Goal: Use online tool/utility: Utilize a website feature to perform a specific function

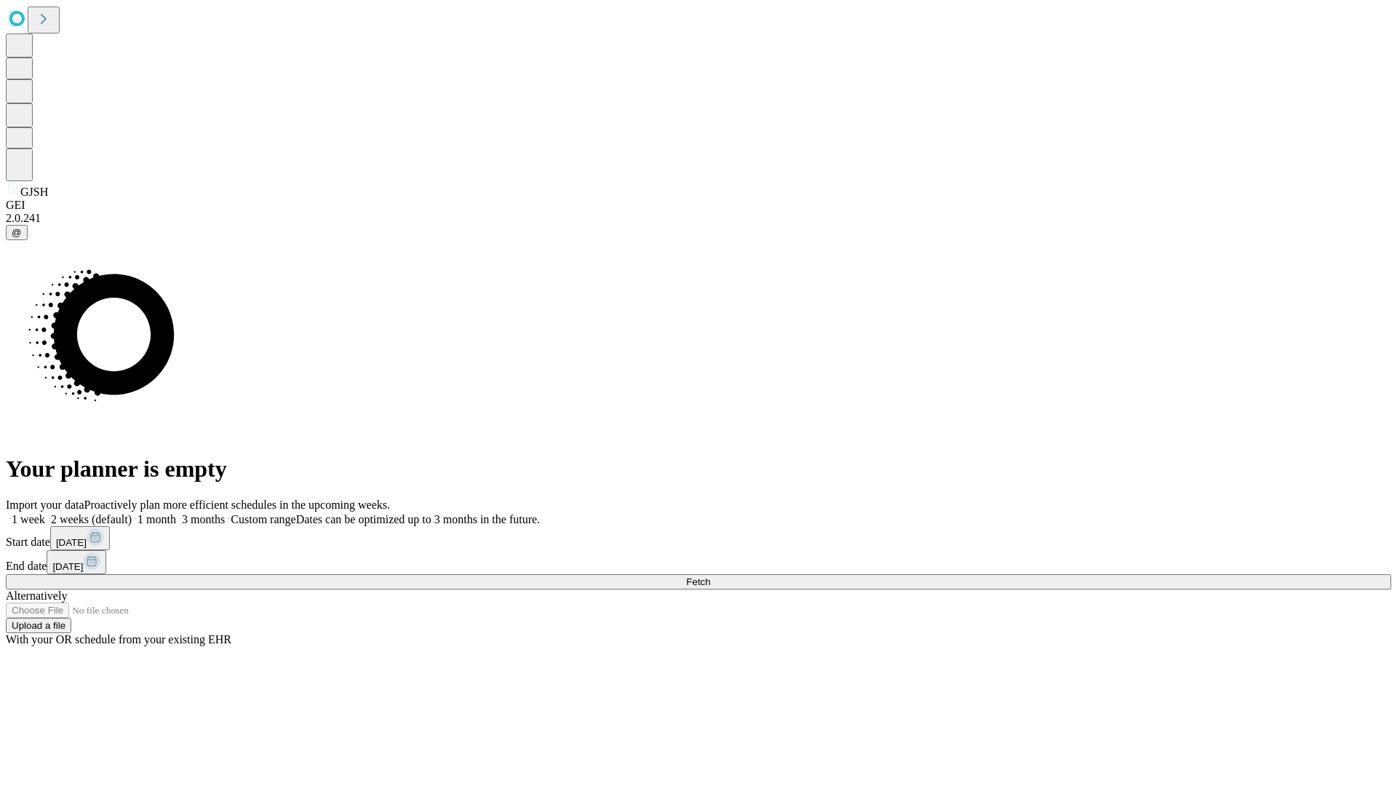
click at [132, 513] on label "2 weeks (default)" at bounding box center [88, 519] width 87 height 12
click at [710, 576] on span "Fetch" at bounding box center [698, 581] width 24 height 11
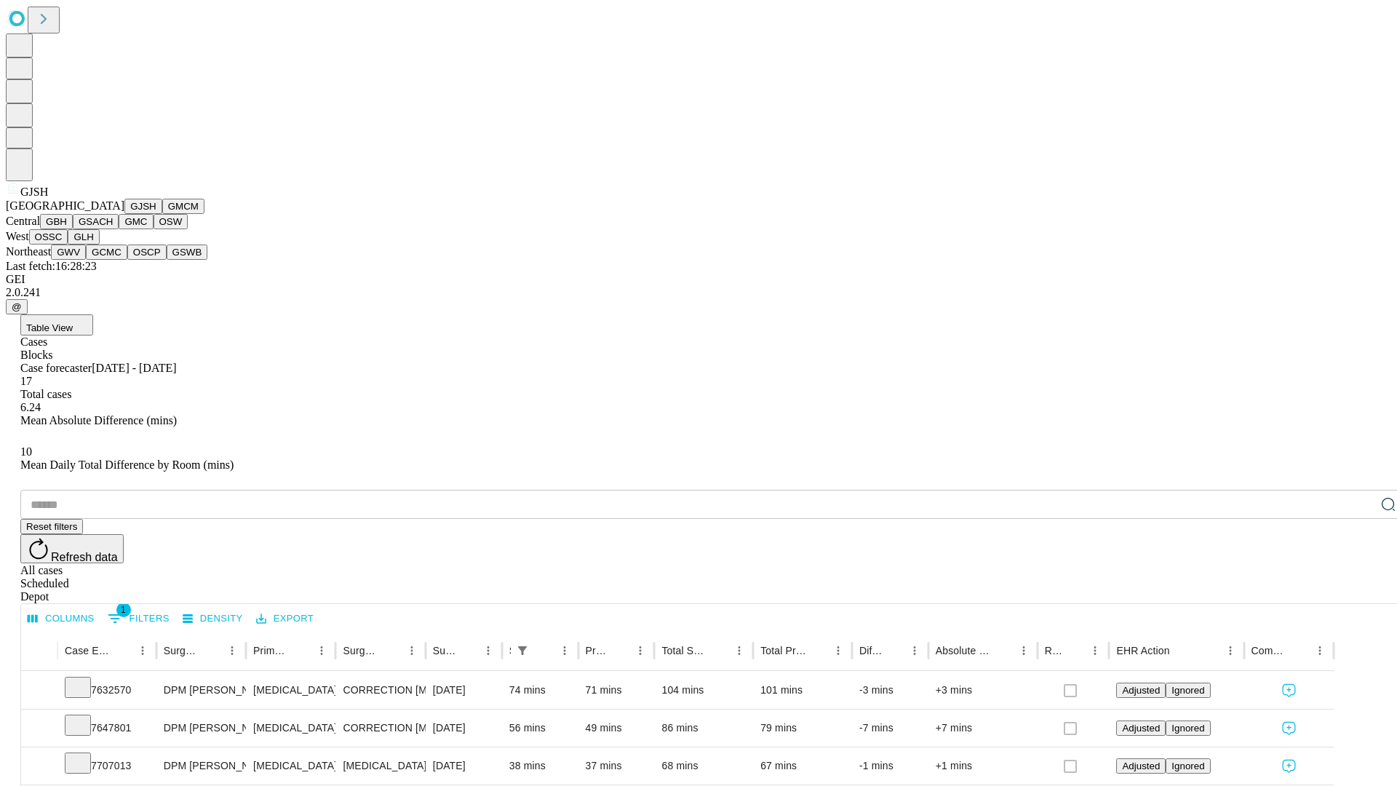
click at [162, 214] on button "GMCM" at bounding box center [183, 206] width 42 height 15
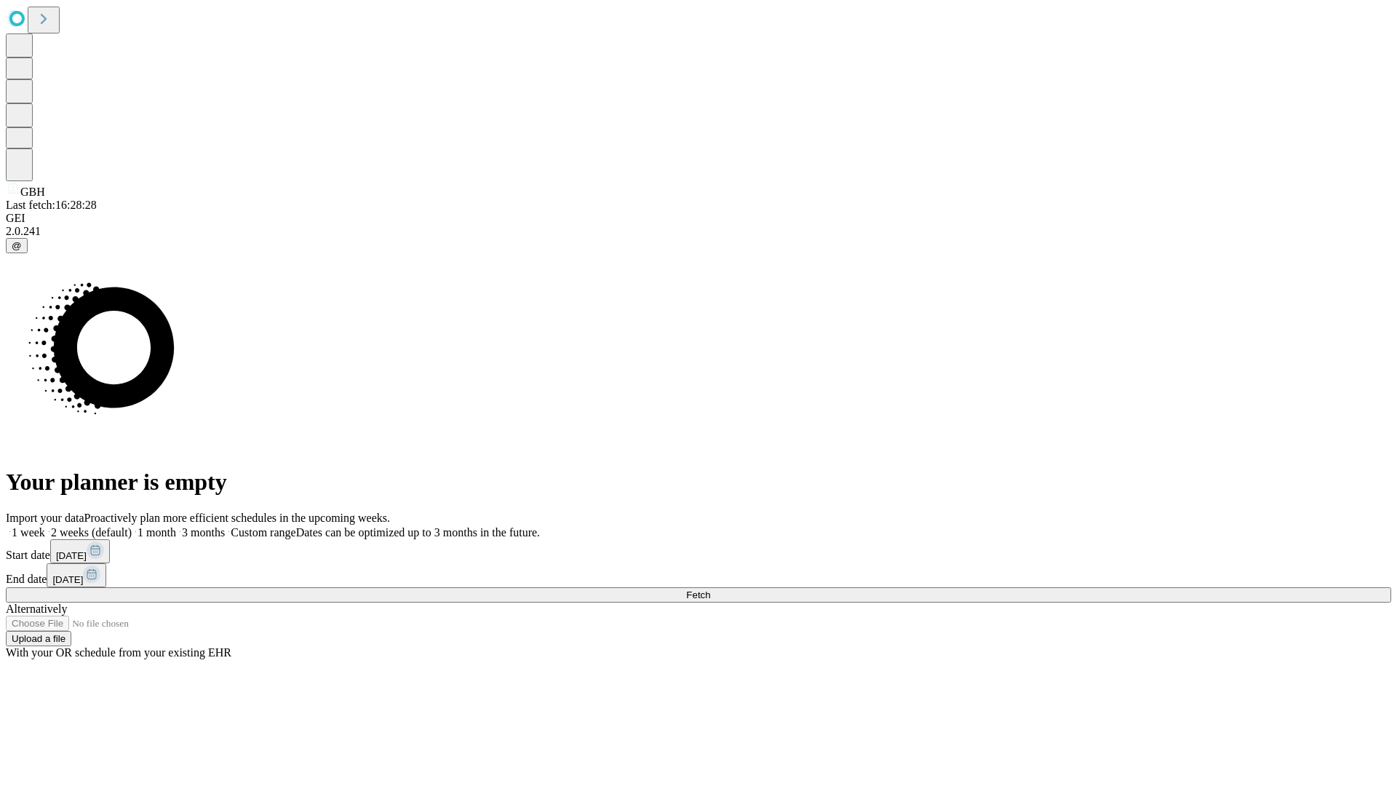
click at [132, 526] on label "2 weeks (default)" at bounding box center [88, 532] width 87 height 12
click at [710, 590] on span "Fetch" at bounding box center [698, 595] width 24 height 11
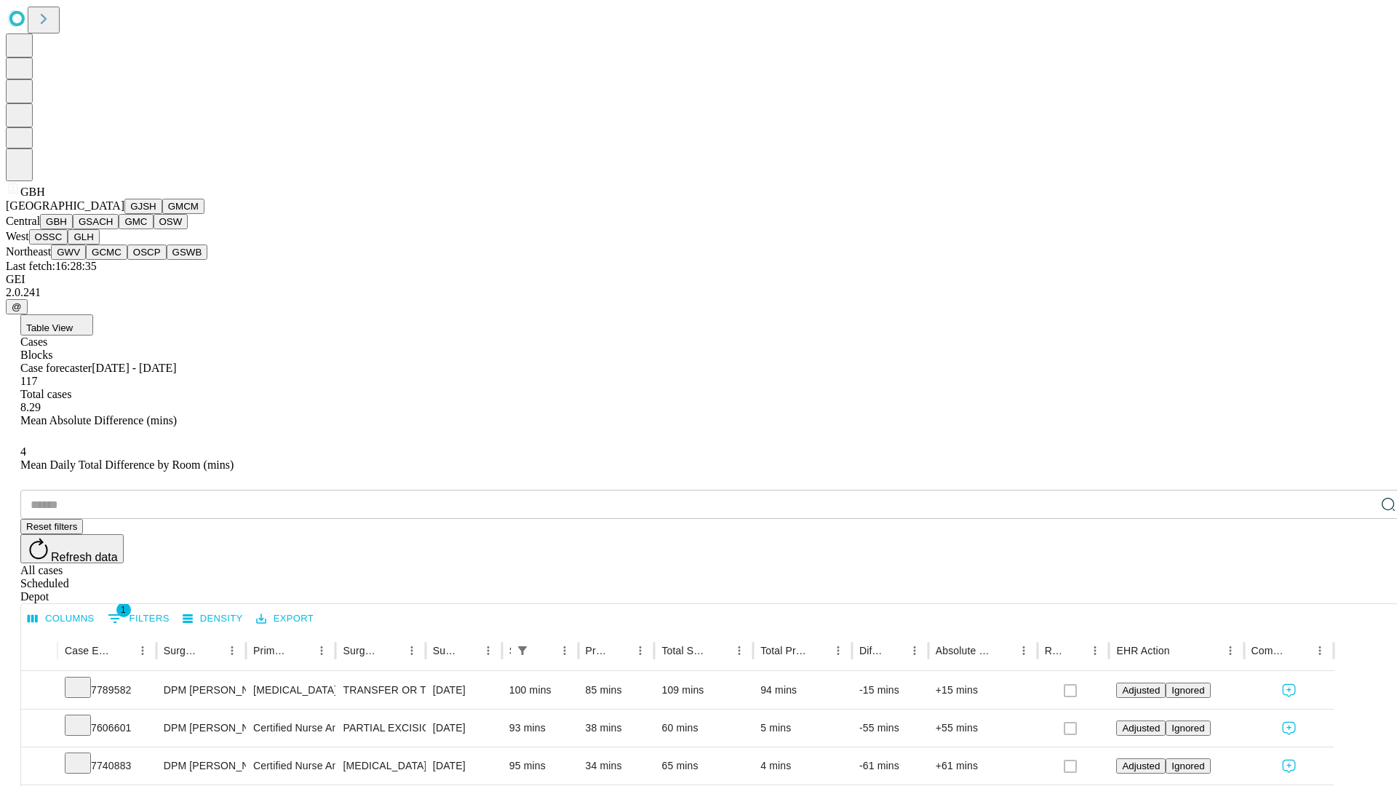
click at [113, 229] on button "GSACH" at bounding box center [96, 221] width 46 height 15
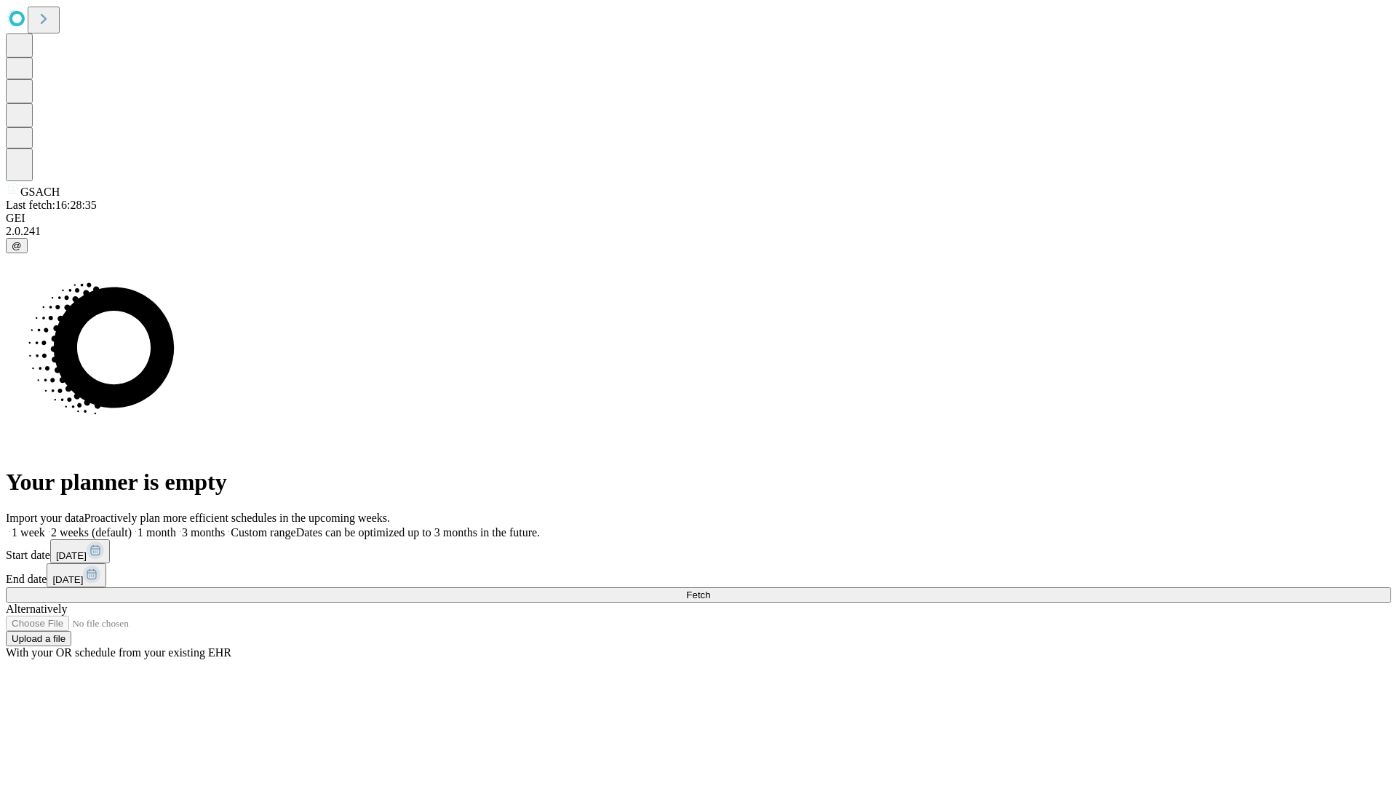
click at [132, 526] on label "2 weeks (default)" at bounding box center [88, 532] width 87 height 12
click at [710, 590] on span "Fetch" at bounding box center [698, 595] width 24 height 11
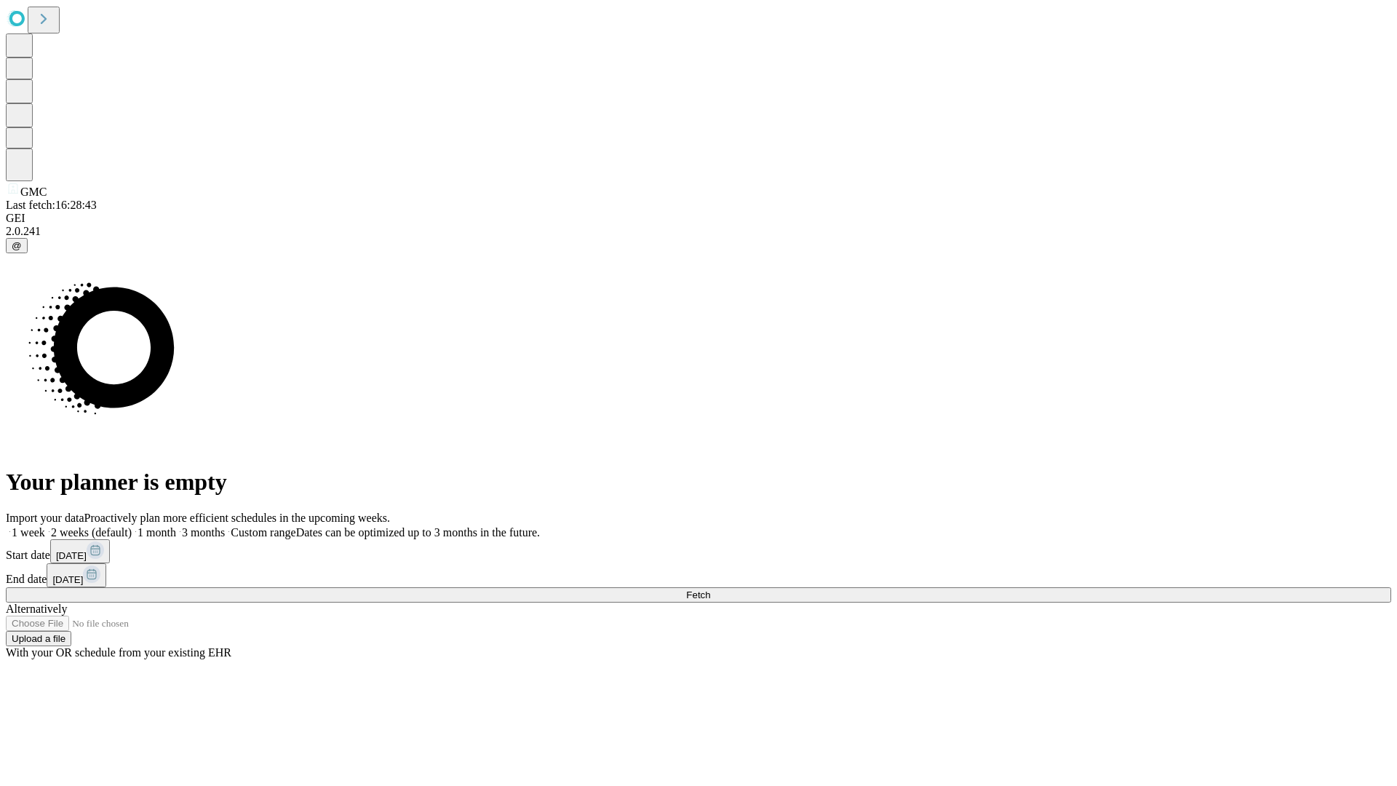
click at [132, 526] on label "2 weeks (default)" at bounding box center [88, 532] width 87 height 12
click at [710, 590] on span "Fetch" at bounding box center [698, 595] width 24 height 11
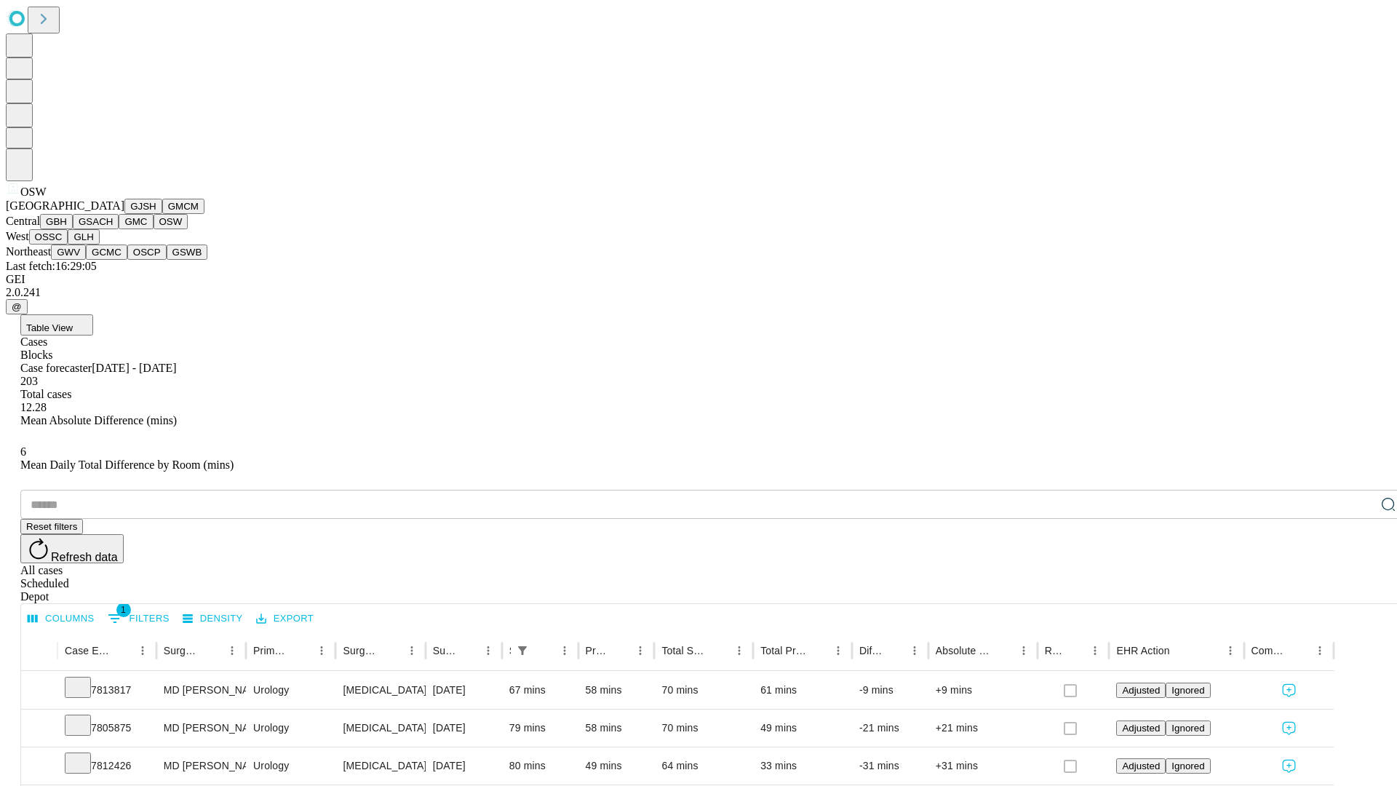
click at [68, 245] on button "OSSC" at bounding box center [48, 236] width 39 height 15
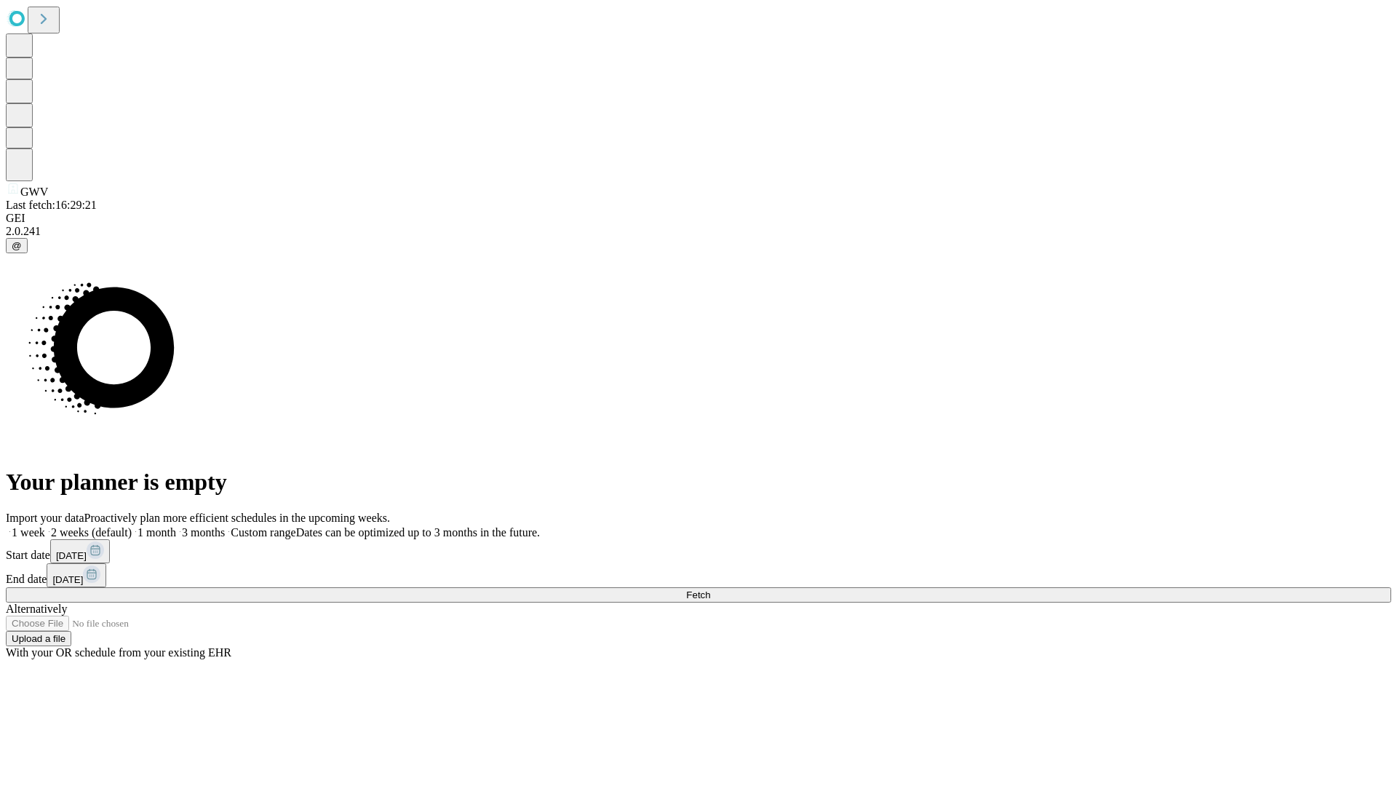
click at [132, 526] on label "2 weeks (default)" at bounding box center [88, 532] width 87 height 12
click at [710, 590] on span "Fetch" at bounding box center [698, 595] width 24 height 11
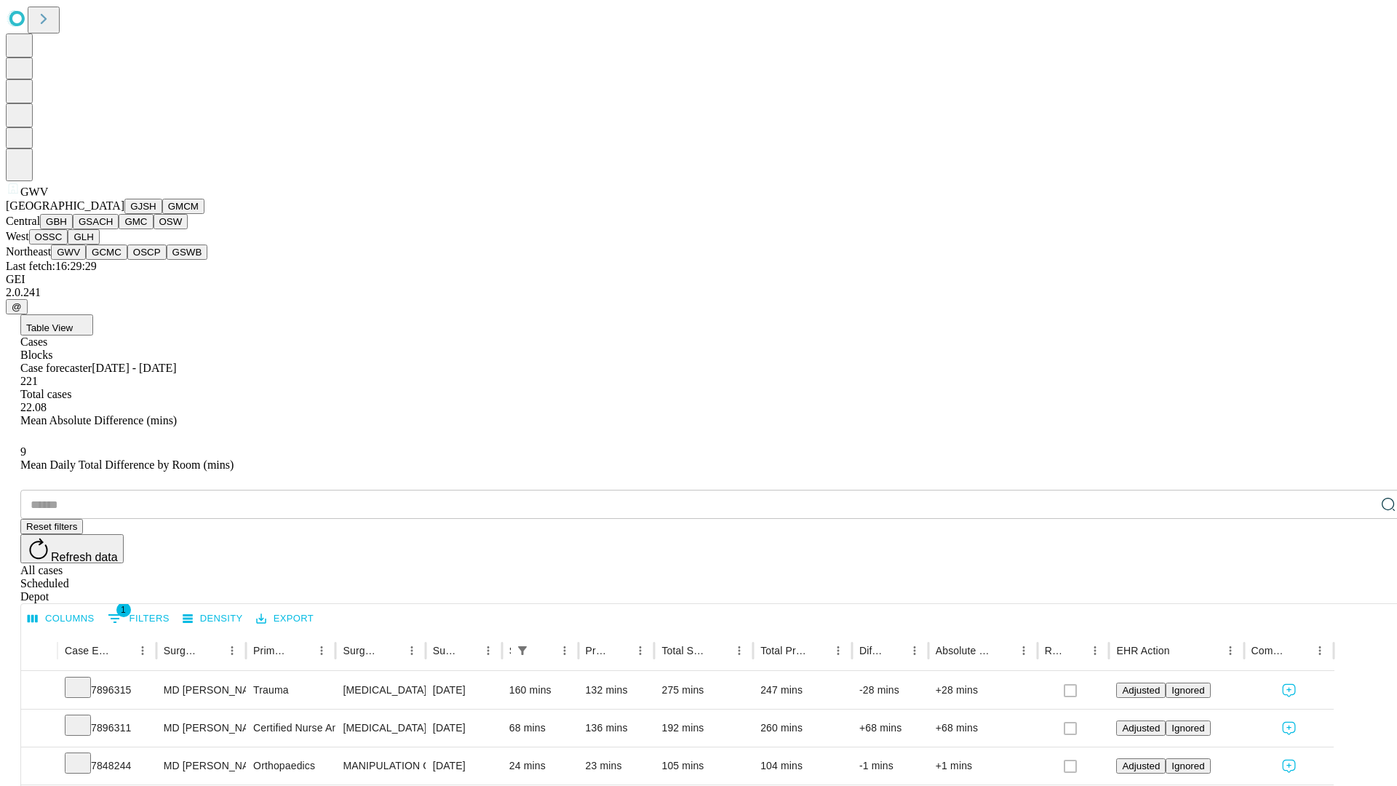
click at [113, 260] on button "GCMC" at bounding box center [106, 252] width 41 height 15
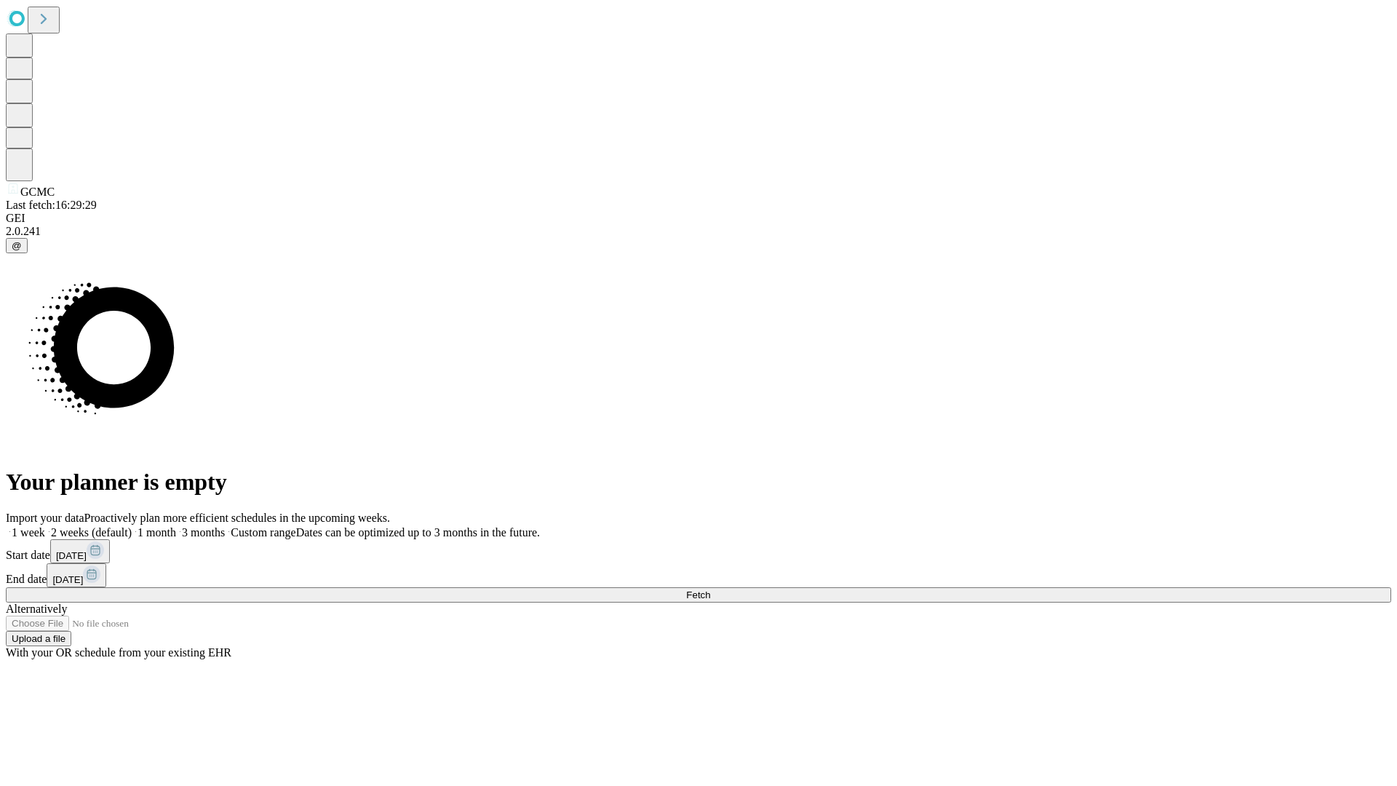
click at [132, 526] on label "2 weeks (default)" at bounding box center [88, 532] width 87 height 12
click at [710, 590] on span "Fetch" at bounding box center [698, 595] width 24 height 11
